Goal: Information Seeking & Learning: Understand process/instructions

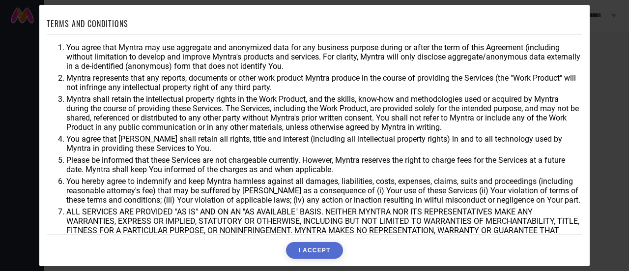
click at [310, 246] on button "I ACCEPT" at bounding box center [314, 250] width 57 height 17
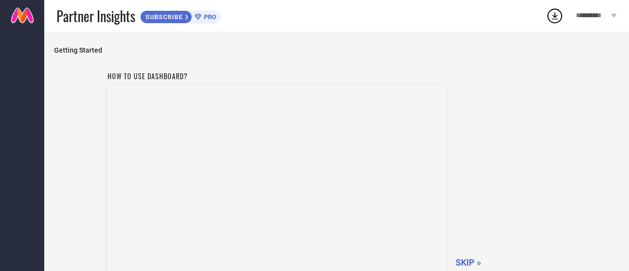
click at [466, 262] on span "SKIP »" at bounding box center [469, 262] width 26 height 10
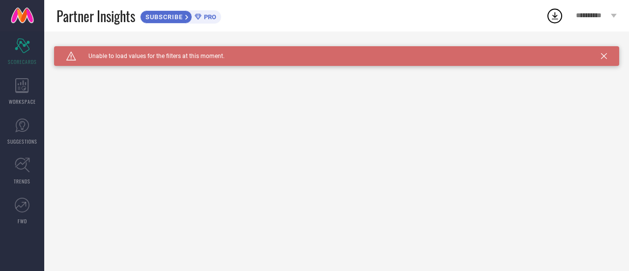
click at [604, 56] on icon at bounding box center [604, 56] width 6 height 6
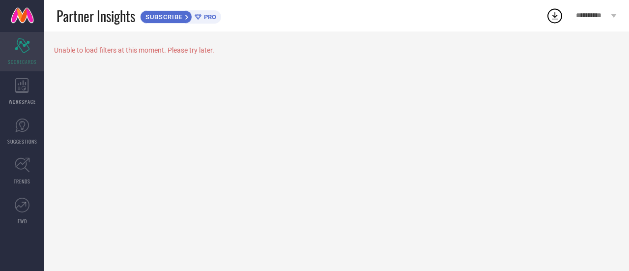
click at [23, 60] on span "SCORECARDS" at bounding box center [22, 61] width 29 height 7
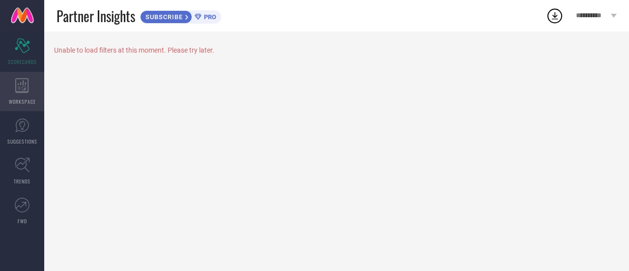
click at [16, 87] on icon at bounding box center [21, 85] width 13 height 15
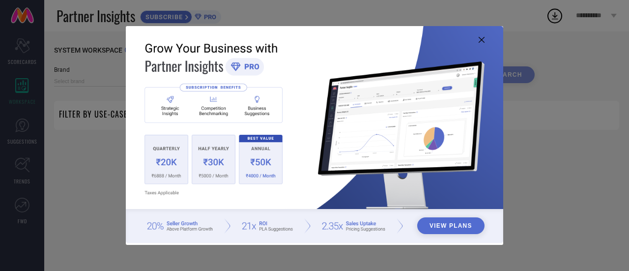
type input "1 STOP FASHION"
type input "All"
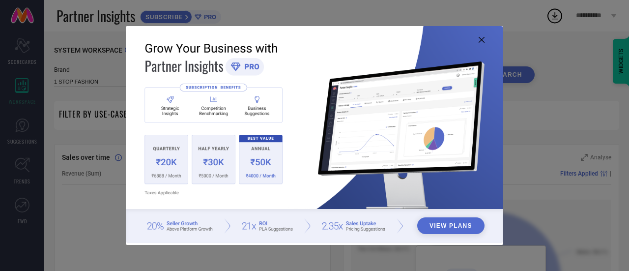
click at [482, 38] on icon at bounding box center [482, 40] width 6 height 6
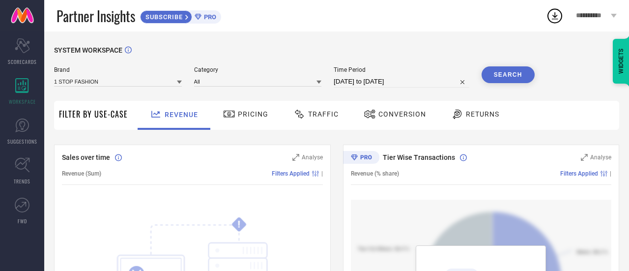
click at [252, 111] on span "Pricing" at bounding box center [253, 114] width 30 height 8
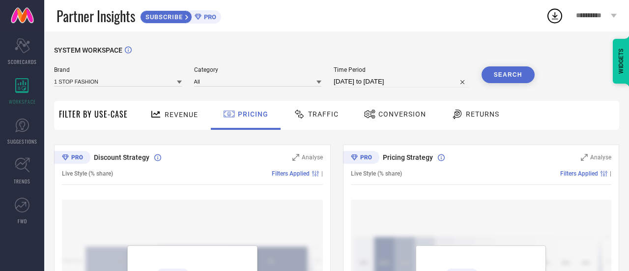
click at [611, 14] on icon at bounding box center [614, 16] width 6 height 4
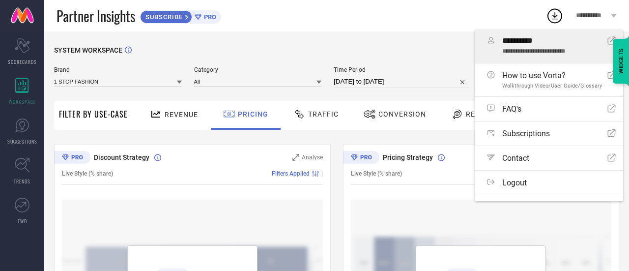
click at [538, 42] on span "**********" at bounding box center [552, 40] width 98 height 9
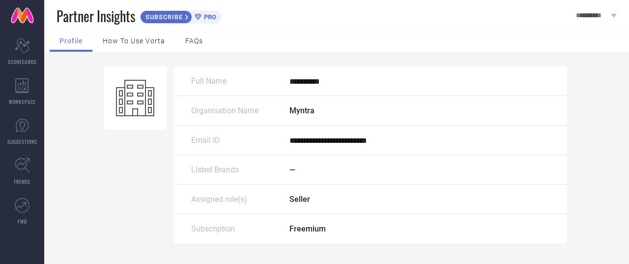
click at [149, 42] on span "How to use Vorta" at bounding box center [134, 41] width 62 height 8
